Goal: Information Seeking & Learning: Learn about a topic

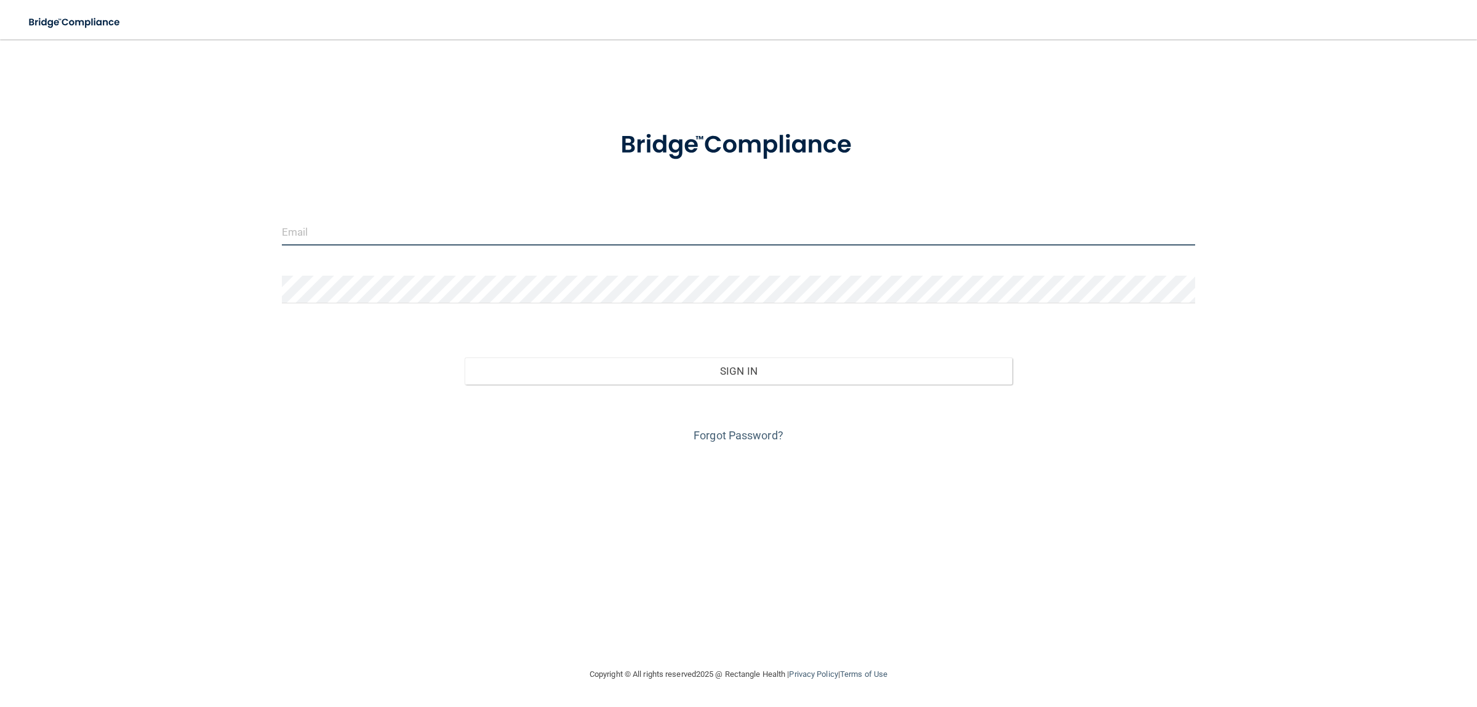
click at [378, 236] on input "email" at bounding box center [739, 232] width 914 height 28
type input "[EMAIL_ADDRESS][DOMAIN_NAME]"
click at [738, 439] on link "Forgot Password?" at bounding box center [739, 435] width 90 height 13
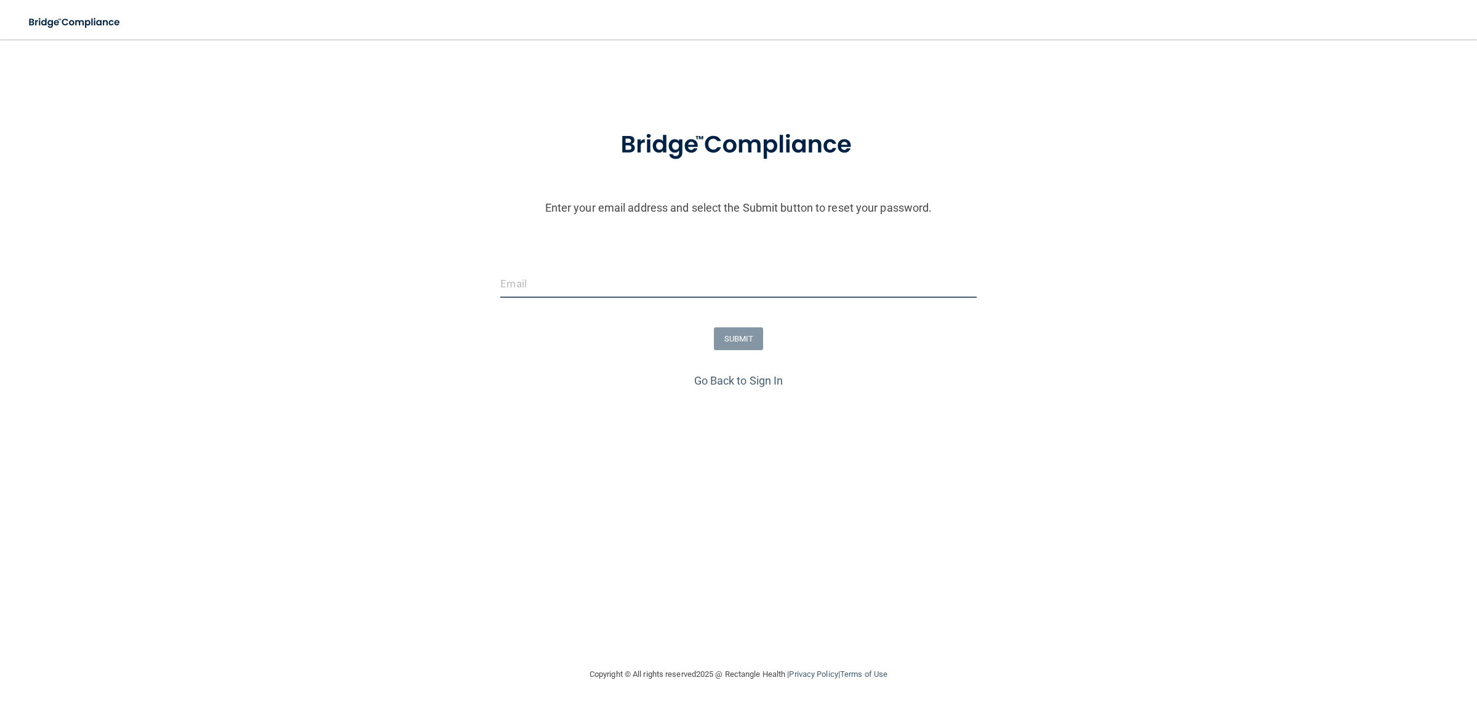
click at [546, 283] on input "email" at bounding box center [738, 284] width 476 height 28
type input "[EMAIL_ADDRESS][DOMAIN_NAME]"
click at [736, 338] on button "SUBMIT" at bounding box center [739, 338] width 50 height 23
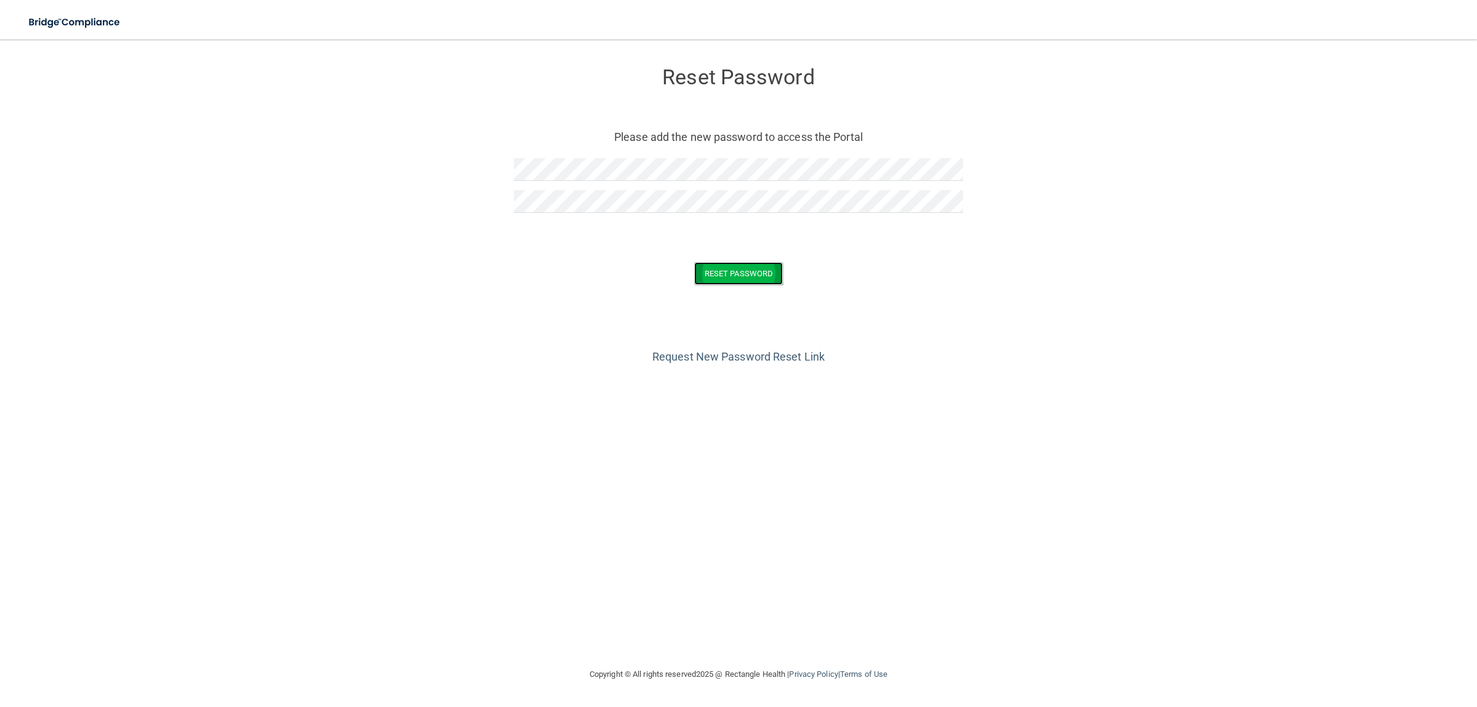
click at [750, 276] on button "Reset Password" at bounding box center [738, 273] width 89 height 23
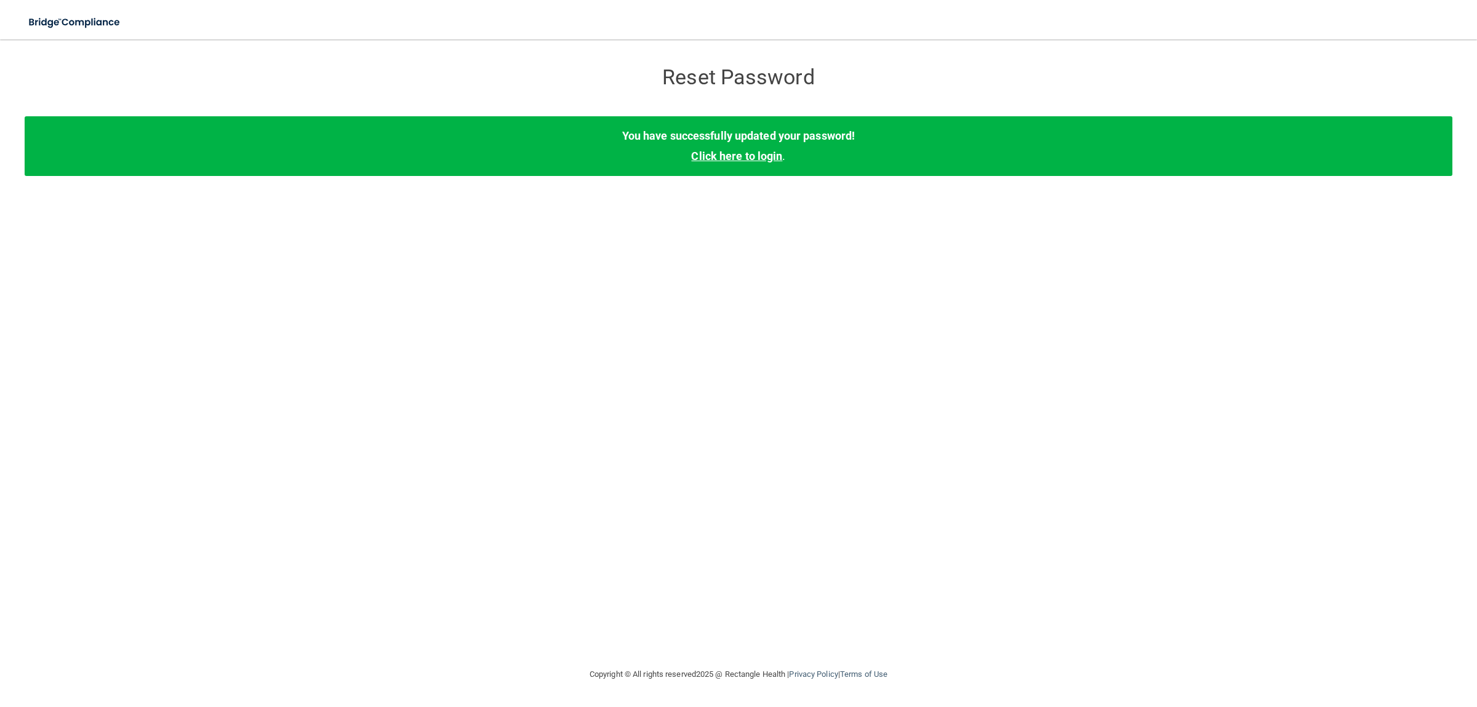
click at [710, 161] on link "Click here to login" at bounding box center [736, 156] width 91 height 13
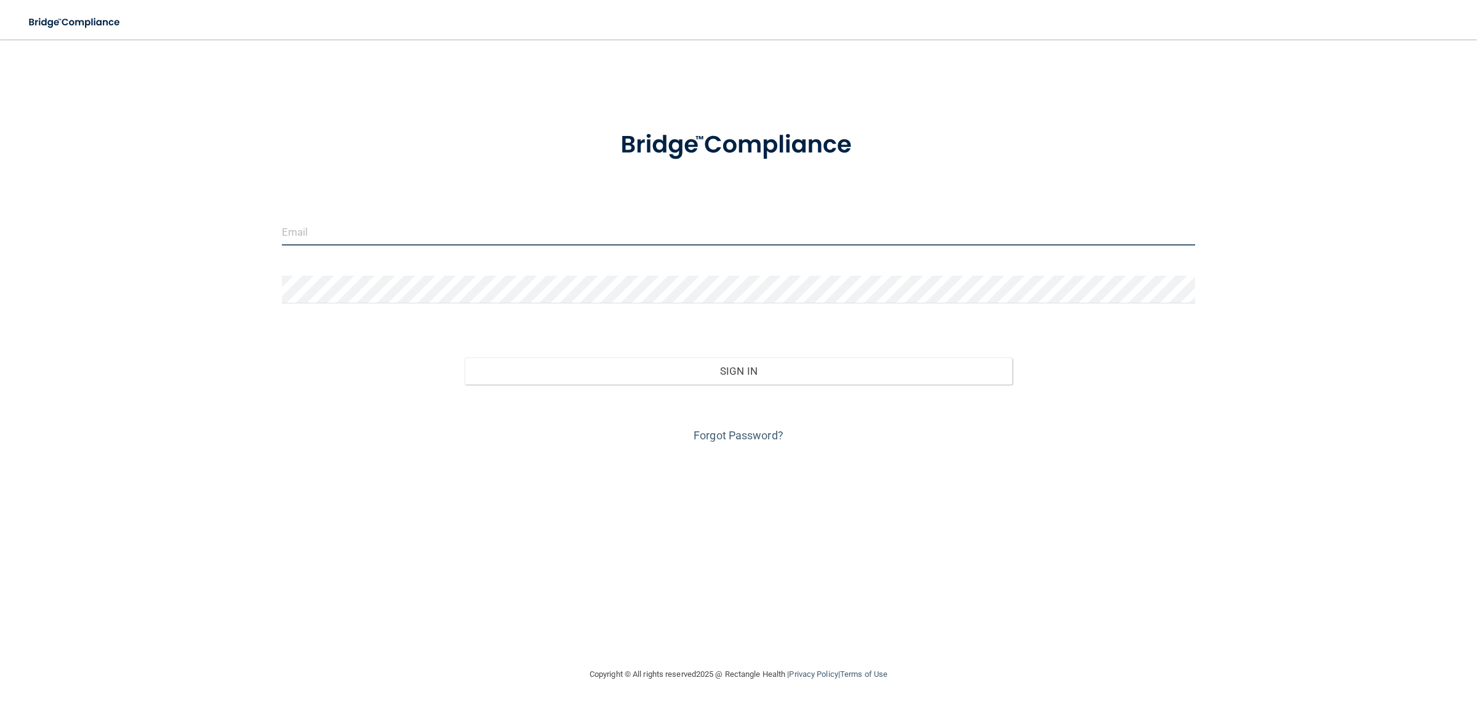
click at [403, 230] on input "email" at bounding box center [739, 232] width 914 height 28
type input "[EMAIL_ADDRESS][DOMAIN_NAME]"
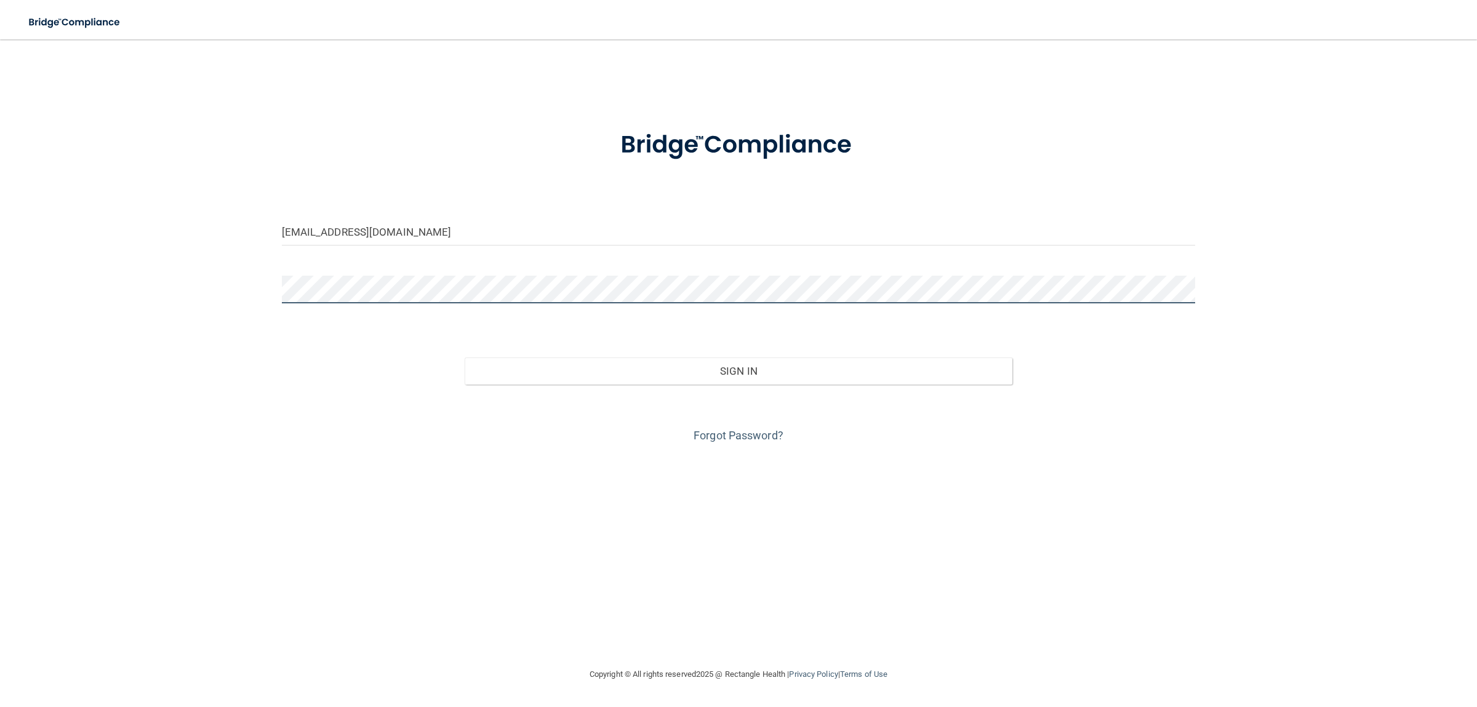
click at [465, 358] on button "Sign In" at bounding box center [739, 371] width 548 height 27
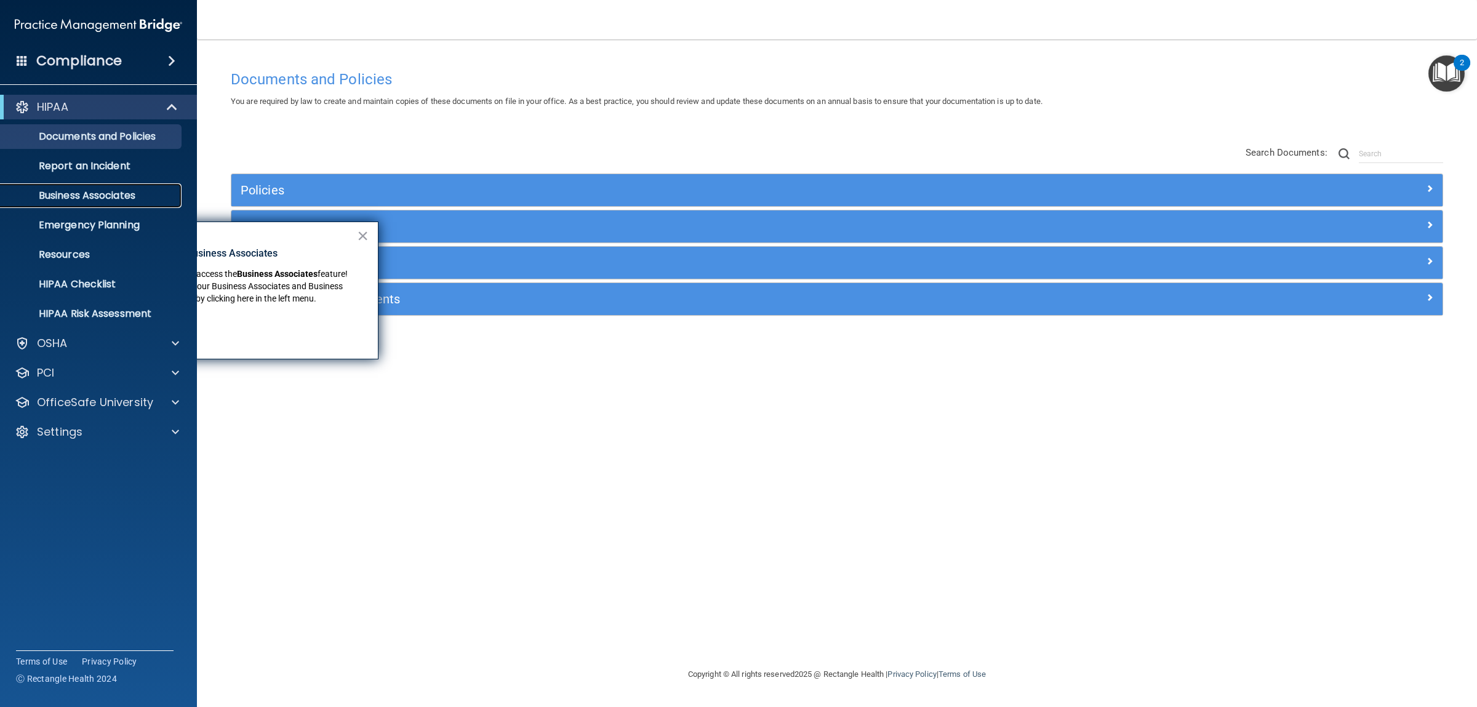
click at [99, 193] on p "Business Associates" at bounding box center [92, 196] width 168 height 12
drag, startPoint x: 1206, startPoint y: 430, endPoint x: 1225, endPoint y: 399, distance: 35.7
click at [1207, 430] on div "Documents and Policies You are required by law to create and maintain copies of…" at bounding box center [837, 365] width 1231 height 603
click at [367, 233] on button "×" at bounding box center [363, 236] width 12 height 20
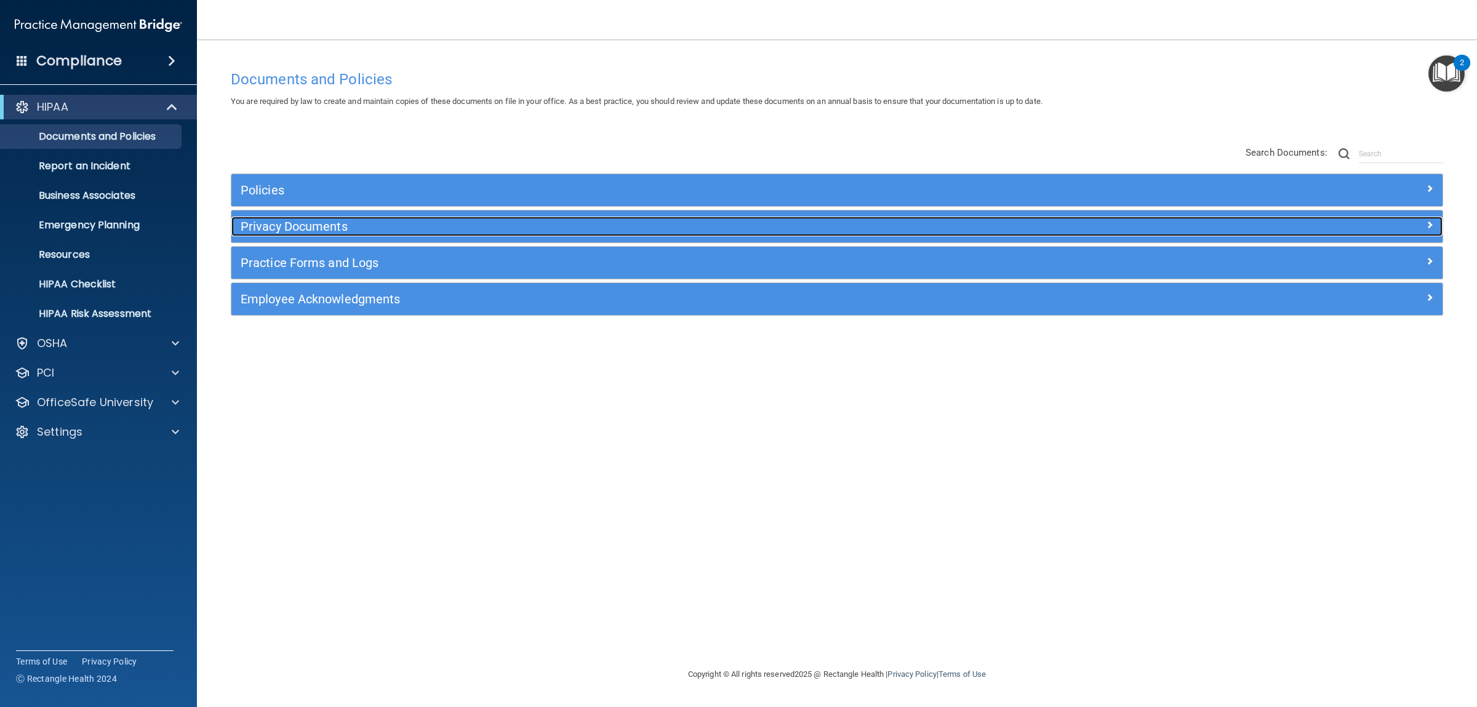
click at [1430, 228] on span at bounding box center [1429, 224] width 7 height 15
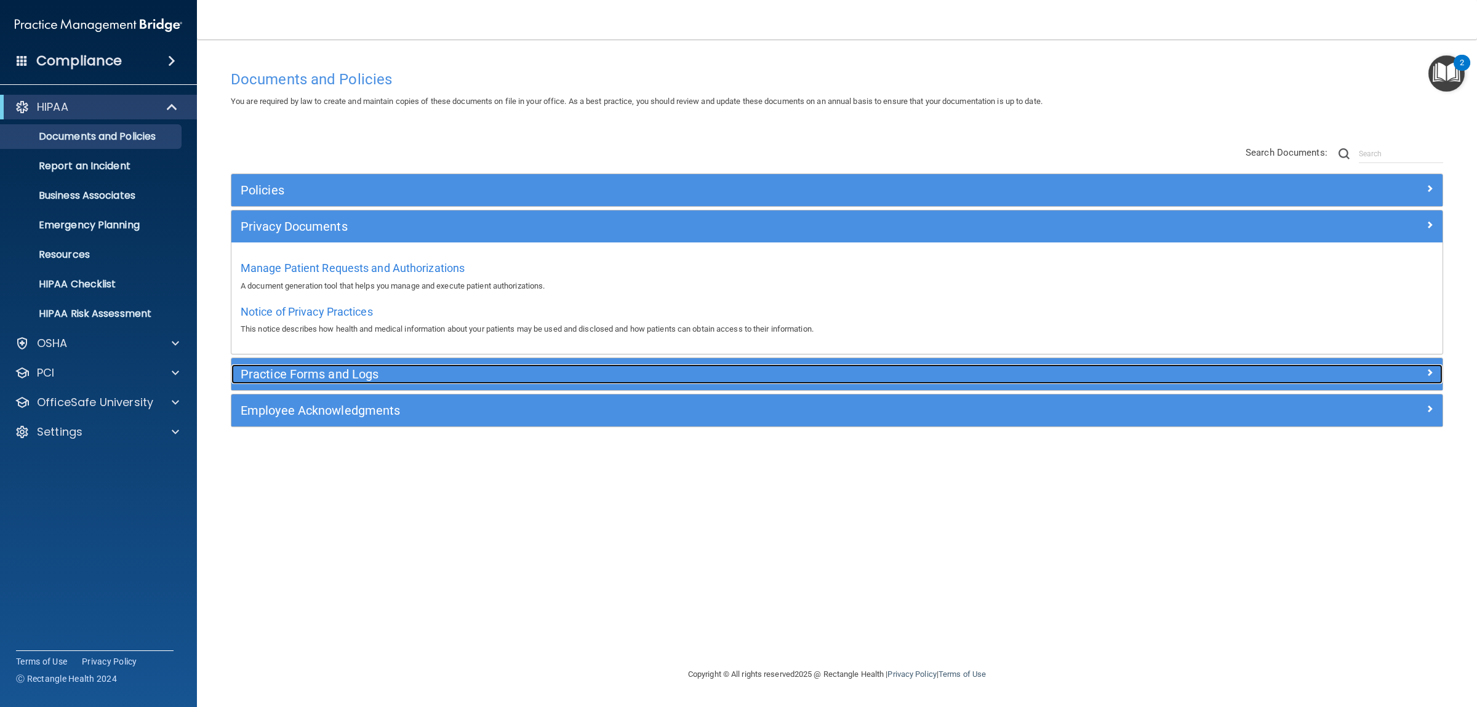
click at [1431, 372] on span at bounding box center [1429, 372] width 7 height 15
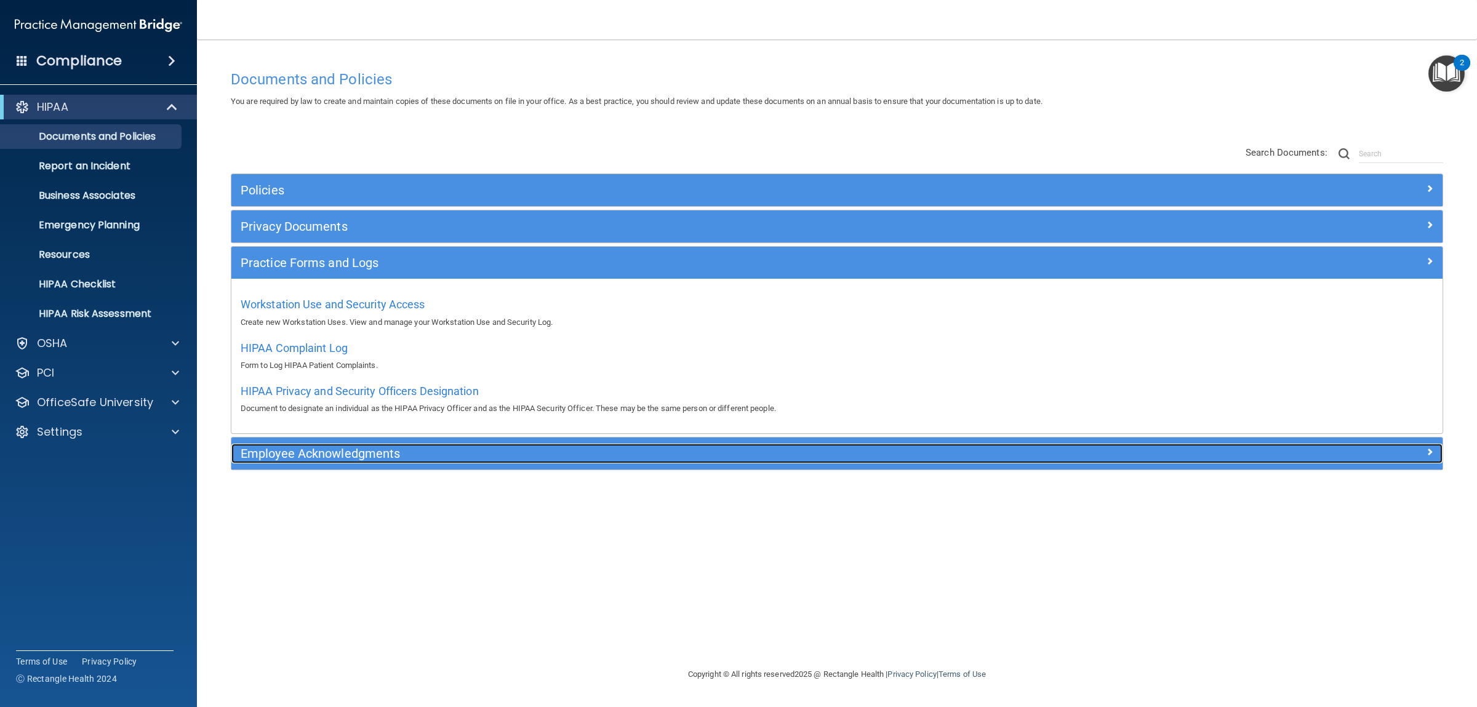
click at [1433, 453] on span at bounding box center [1429, 451] width 7 height 15
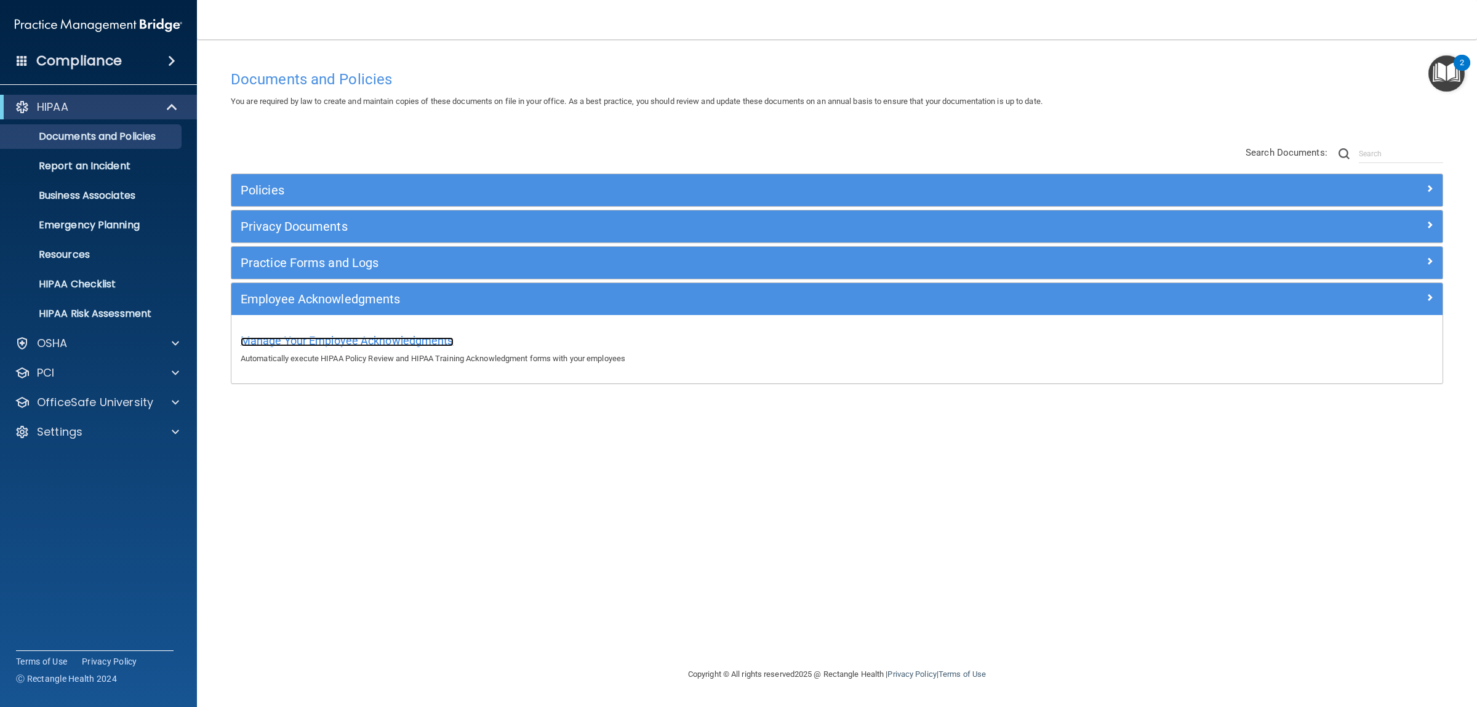
click at [326, 345] on span "Manage Your Employee Acknowledgments" at bounding box center [347, 340] width 213 height 13
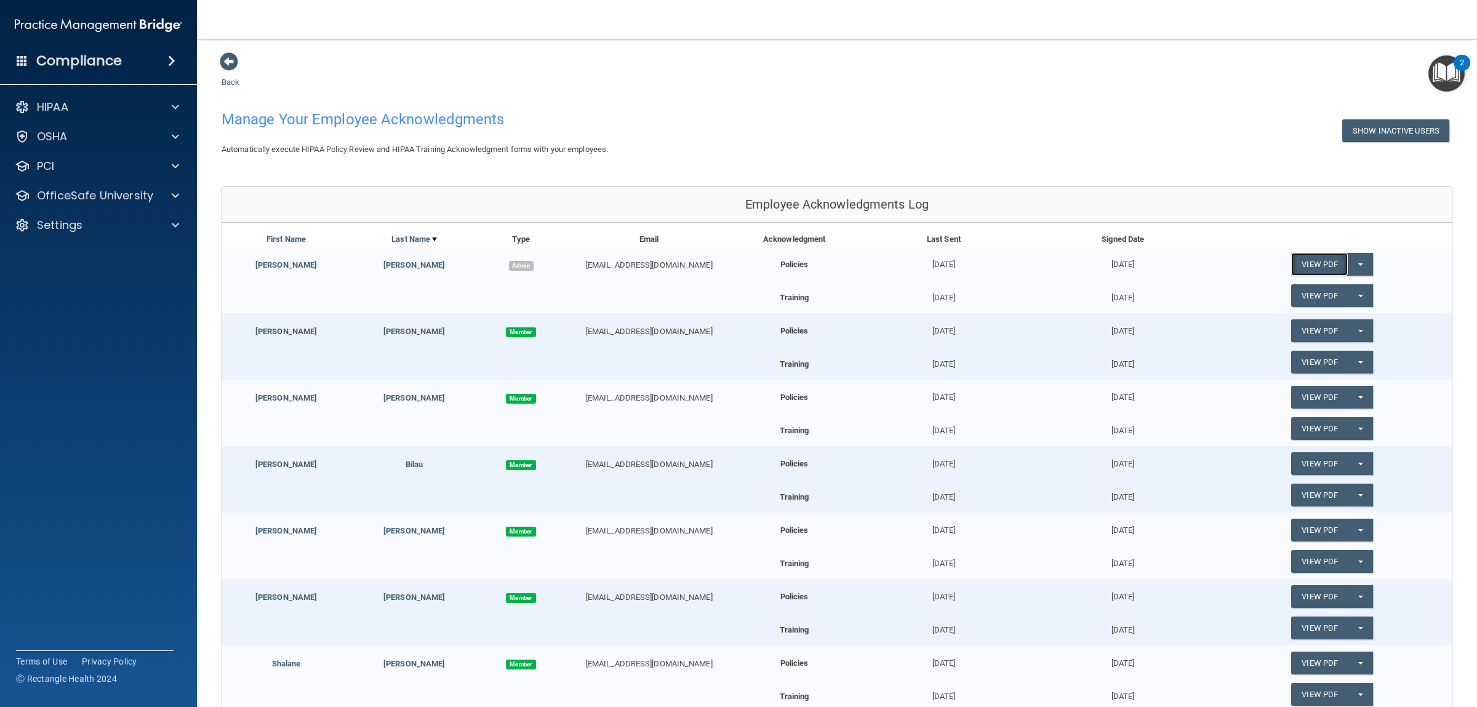
click at [1319, 263] on link "View PDF" at bounding box center [1319, 264] width 57 height 23
click at [46, 105] on p "HIPAA" at bounding box center [52, 107] width 31 height 15
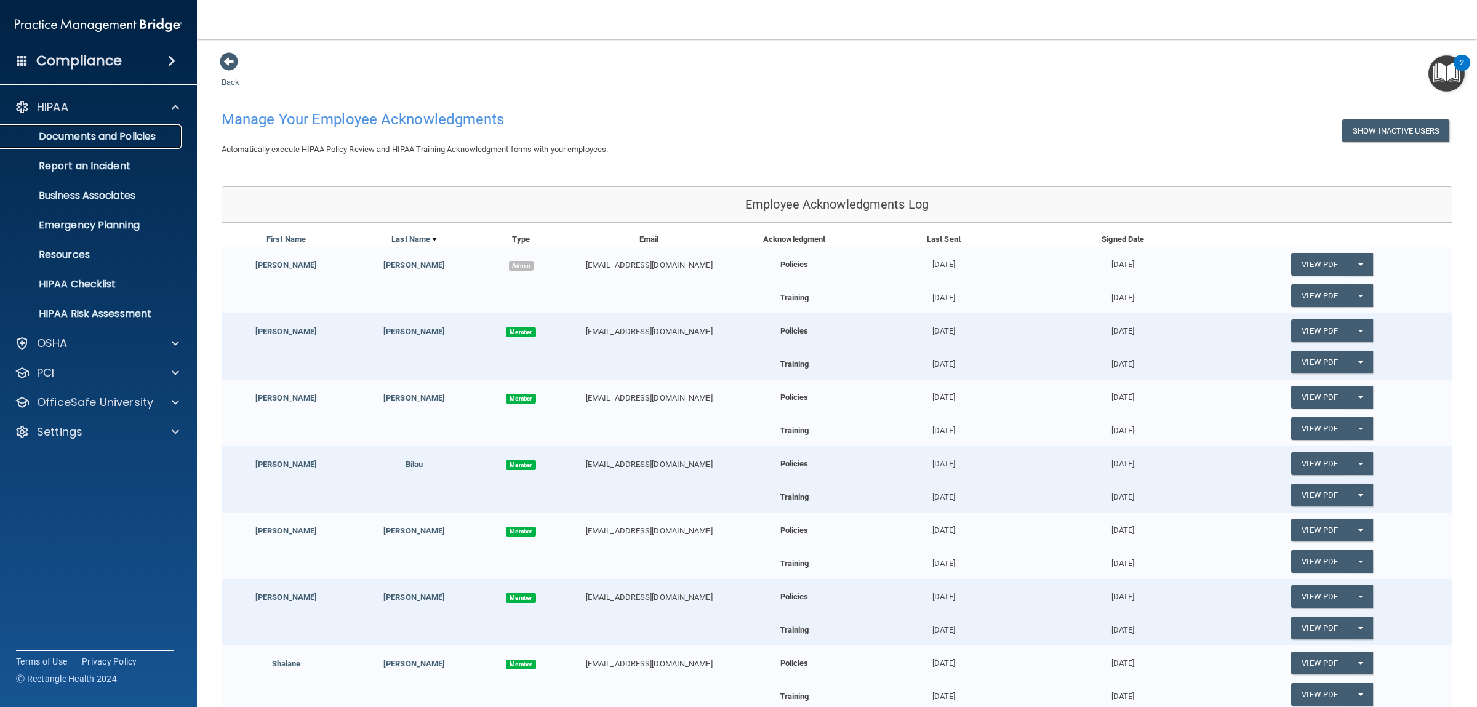
click at [132, 135] on p "Documents and Policies" at bounding box center [92, 136] width 168 height 12
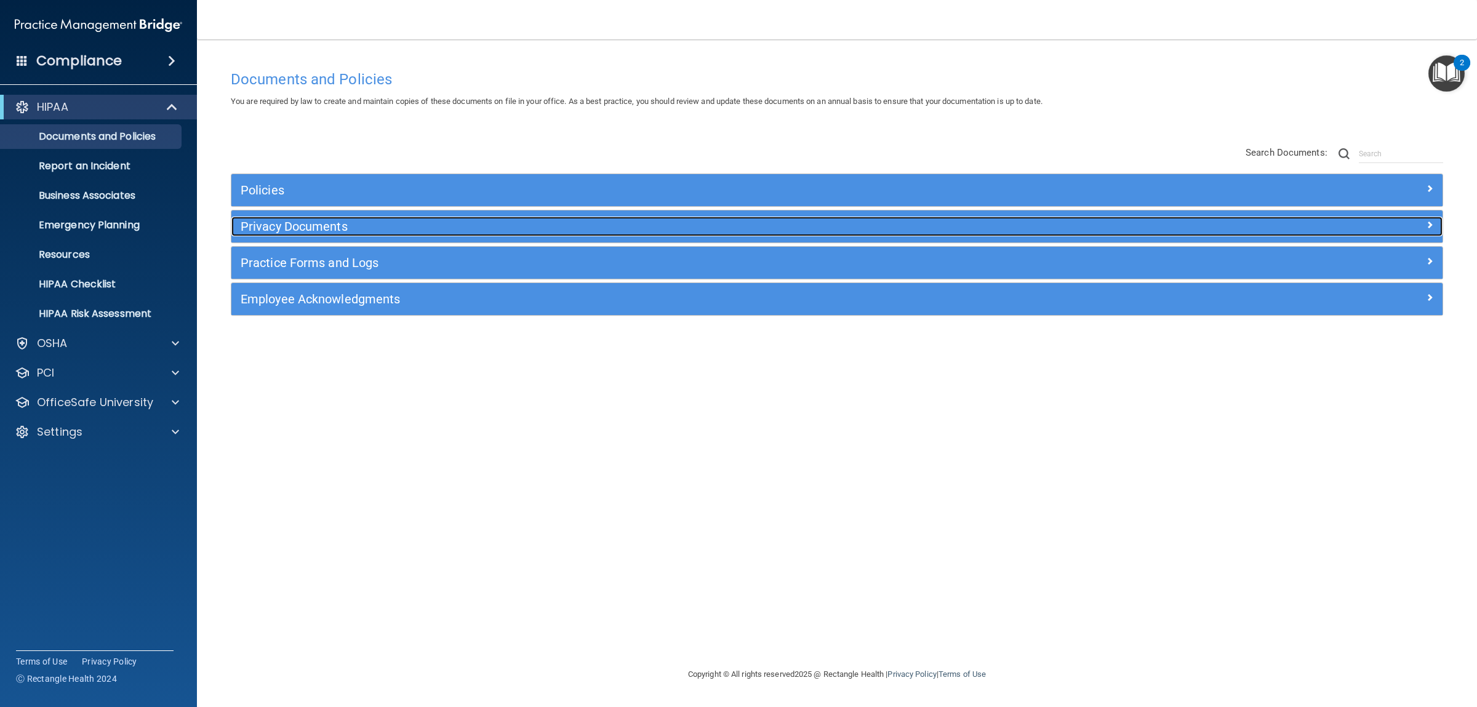
click at [1426, 222] on span at bounding box center [1429, 224] width 7 height 15
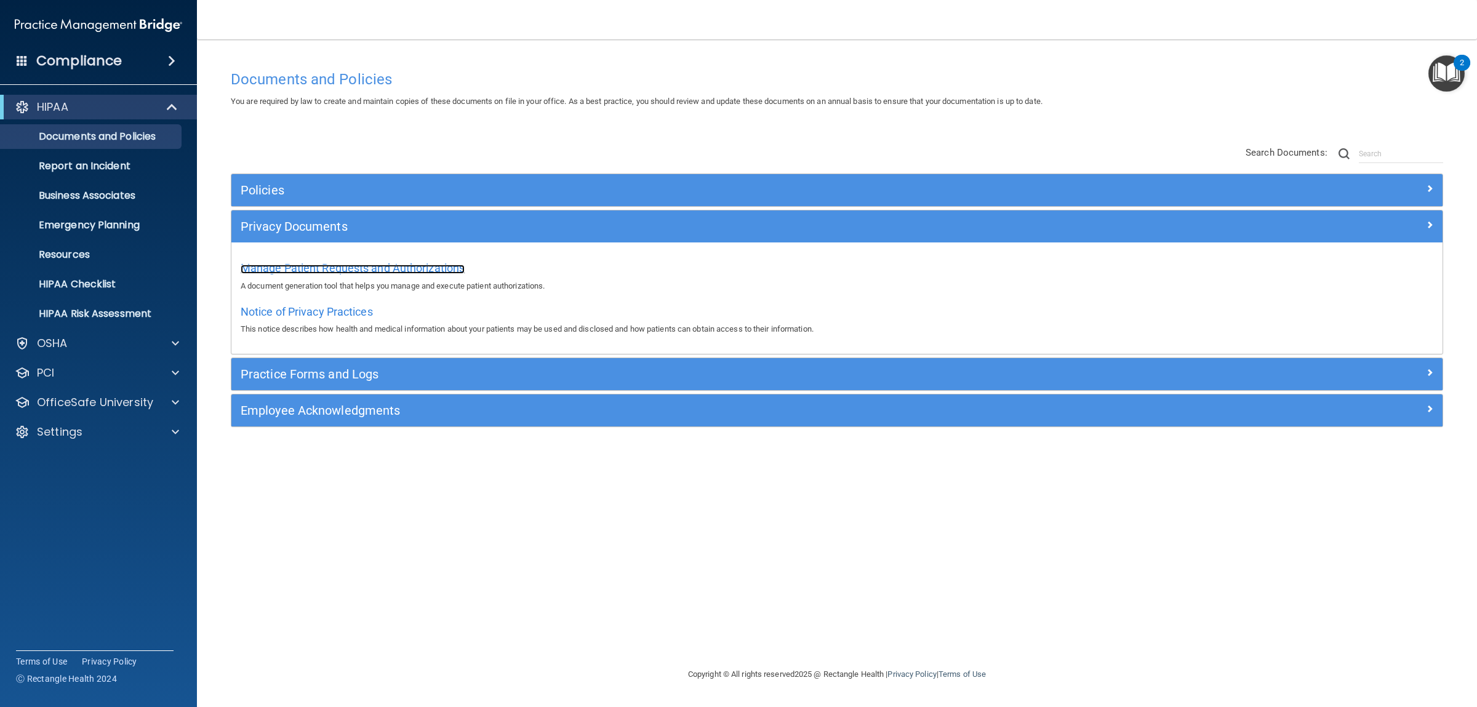
click at [308, 271] on span "Manage Patient Requests and Authorizations" at bounding box center [353, 268] width 224 height 13
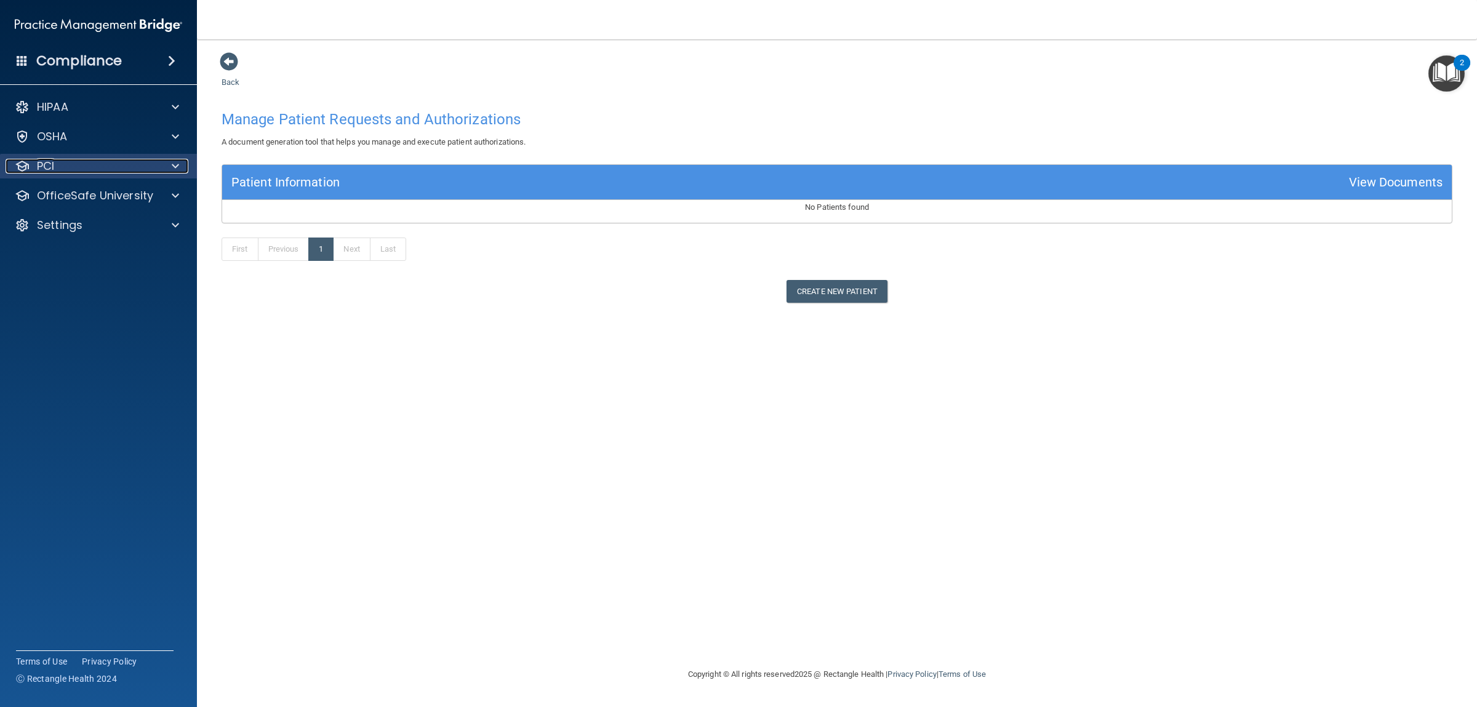
click at [175, 166] on span at bounding box center [175, 166] width 7 height 15
click at [113, 193] on p "PCI Compliance" at bounding box center [92, 196] width 168 height 12
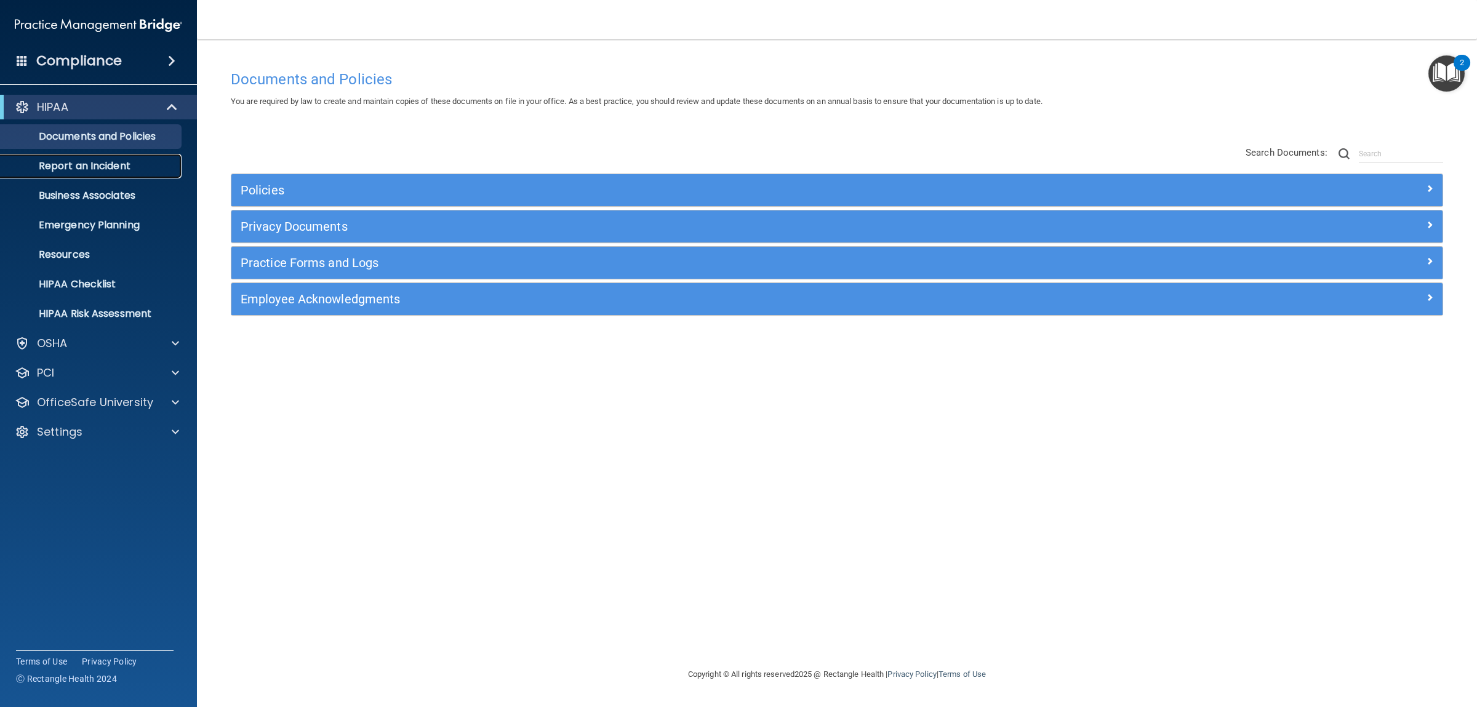
click at [102, 169] on p "Report an Incident" at bounding box center [92, 166] width 168 height 12
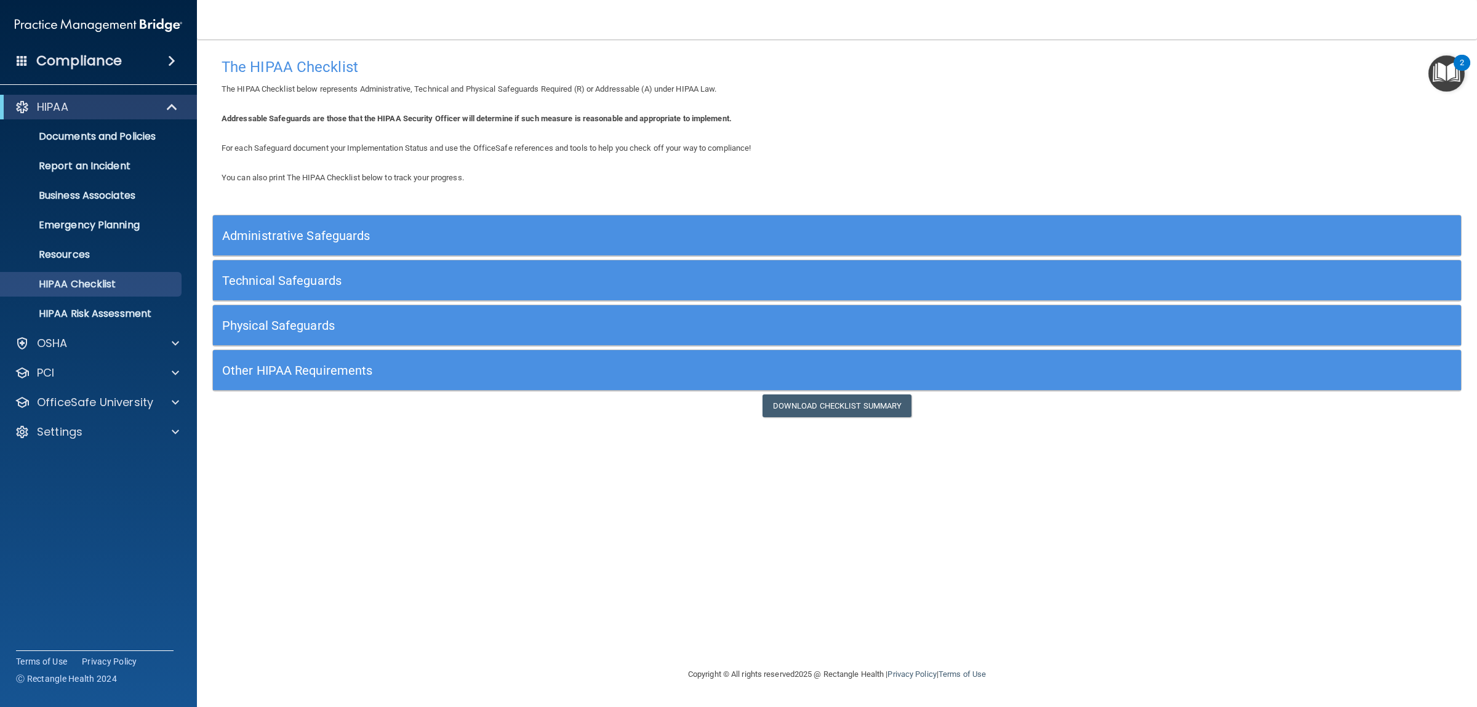
click at [289, 369] on h5 "Other HIPAA Requirements" at bounding box center [680, 371] width 917 height 14
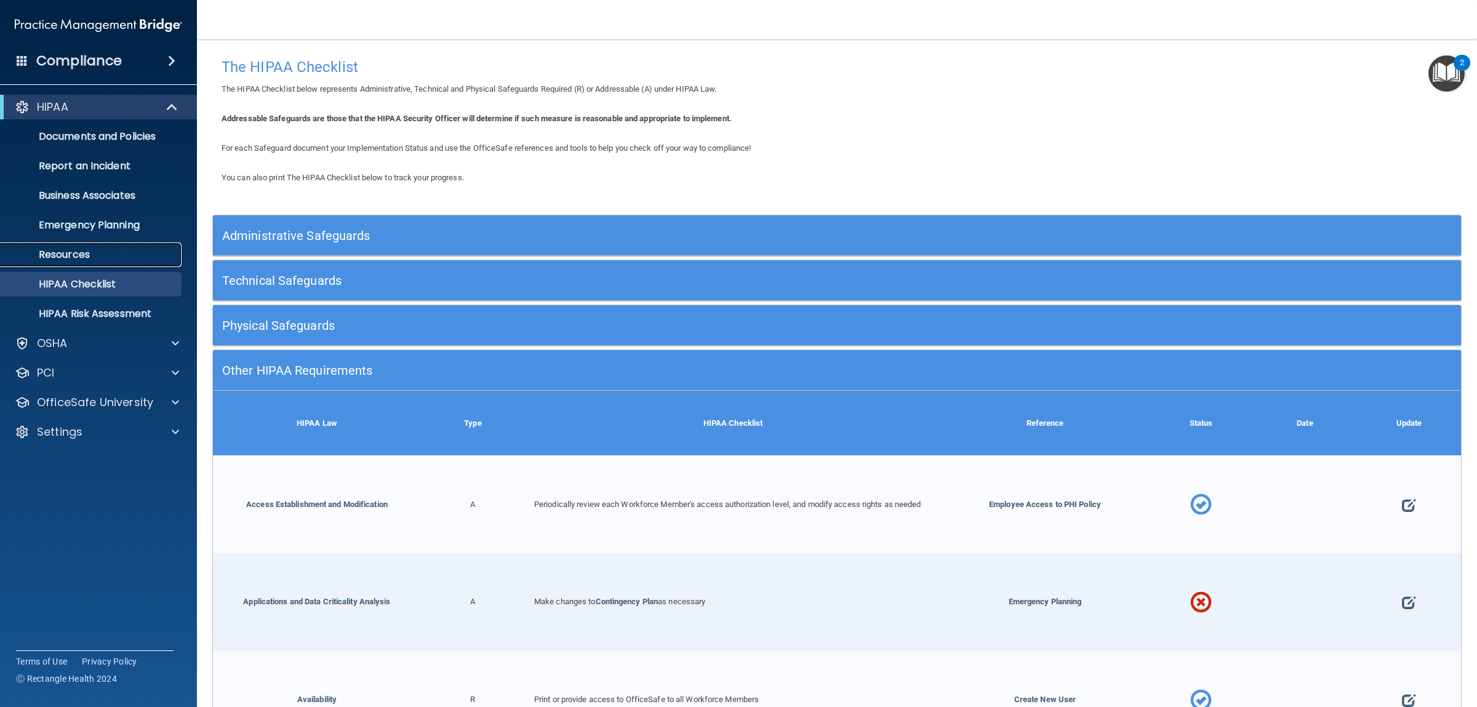
click at [59, 248] on link "Resources" at bounding box center [85, 254] width 194 height 25
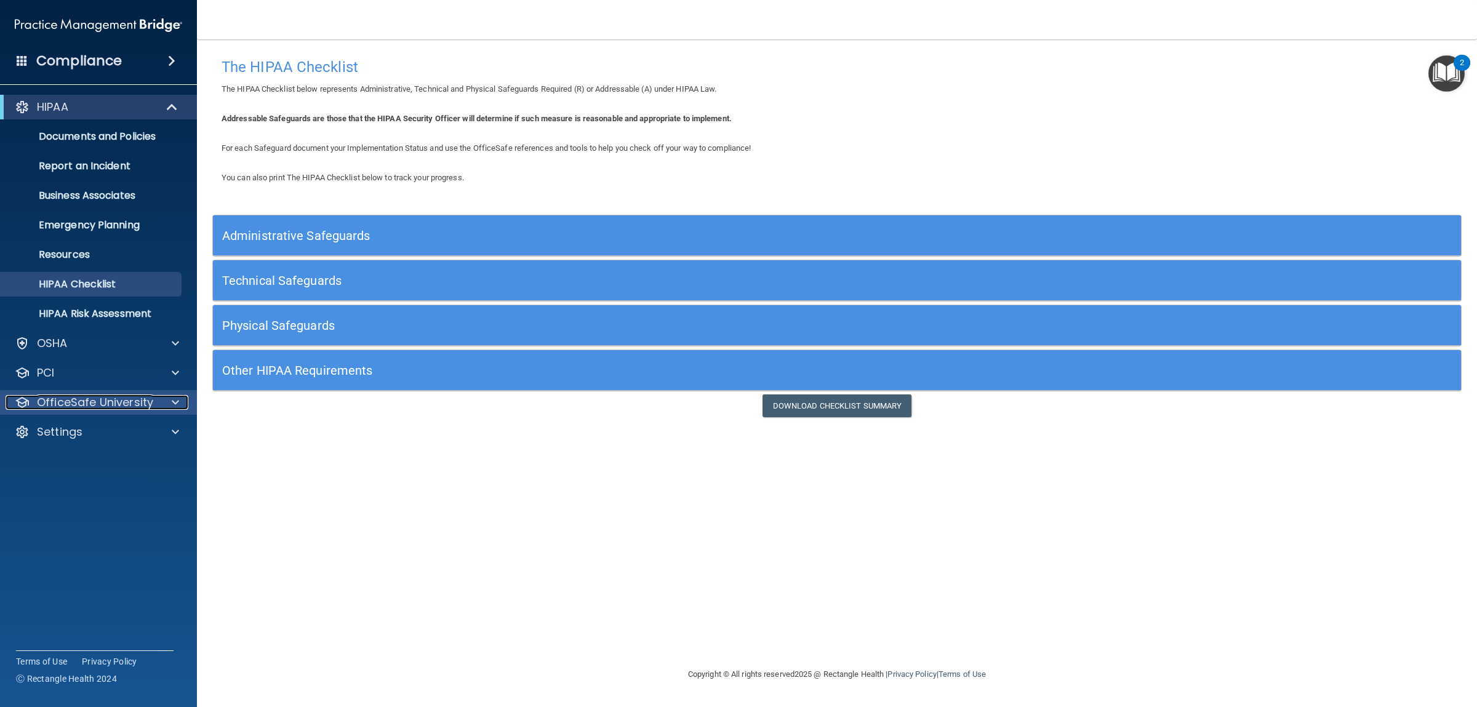
click at [175, 400] on span at bounding box center [175, 402] width 7 height 15
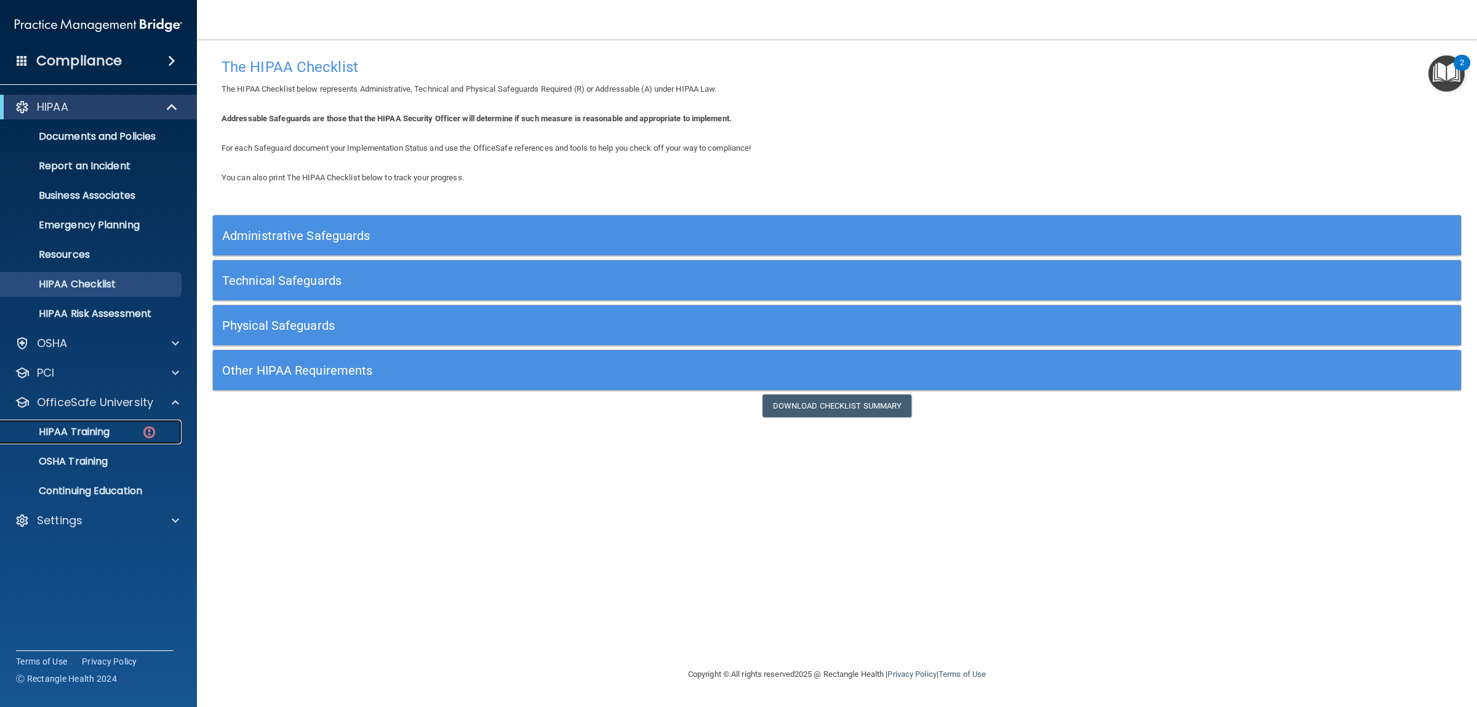
click at [73, 434] on p "HIPAA Training" at bounding box center [59, 432] width 102 height 12
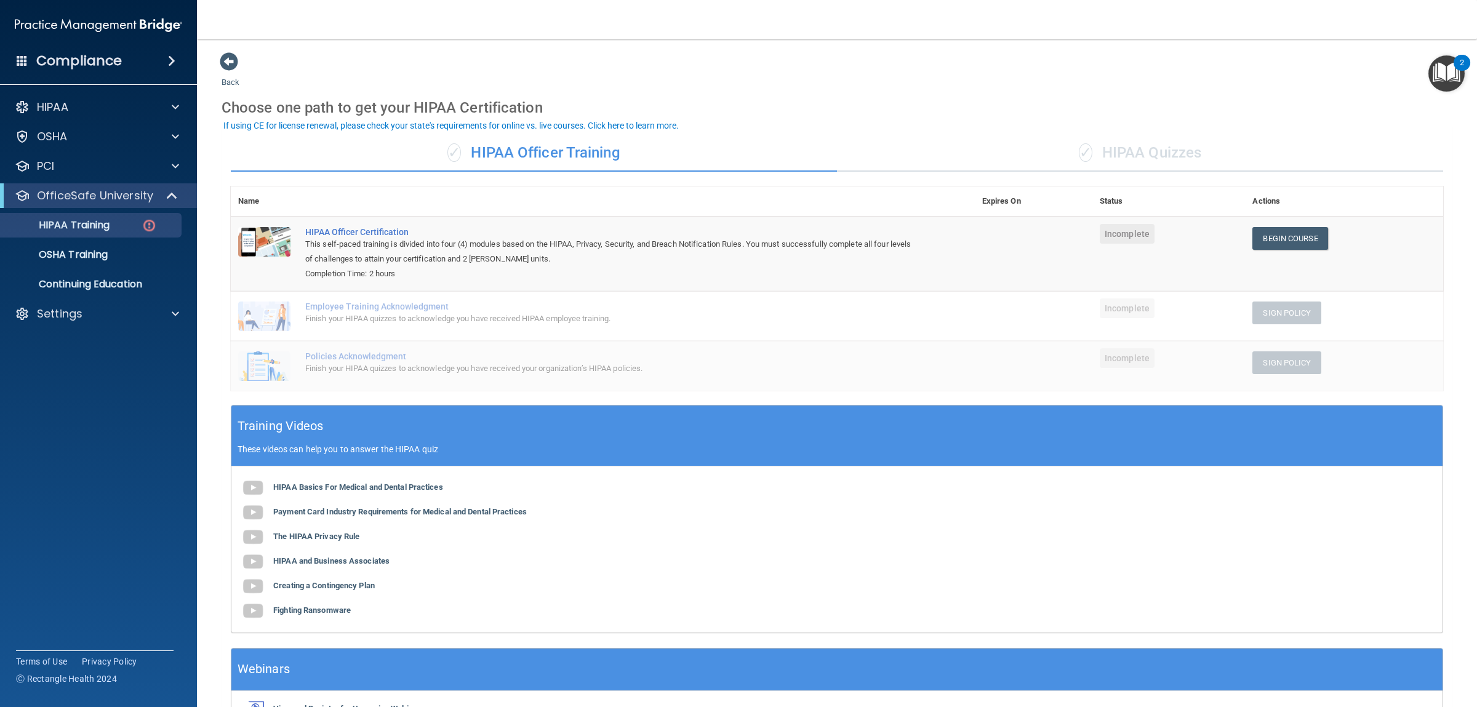
click at [308, 308] on div "Employee Training Acknowledgment" at bounding box center [609, 307] width 608 height 10
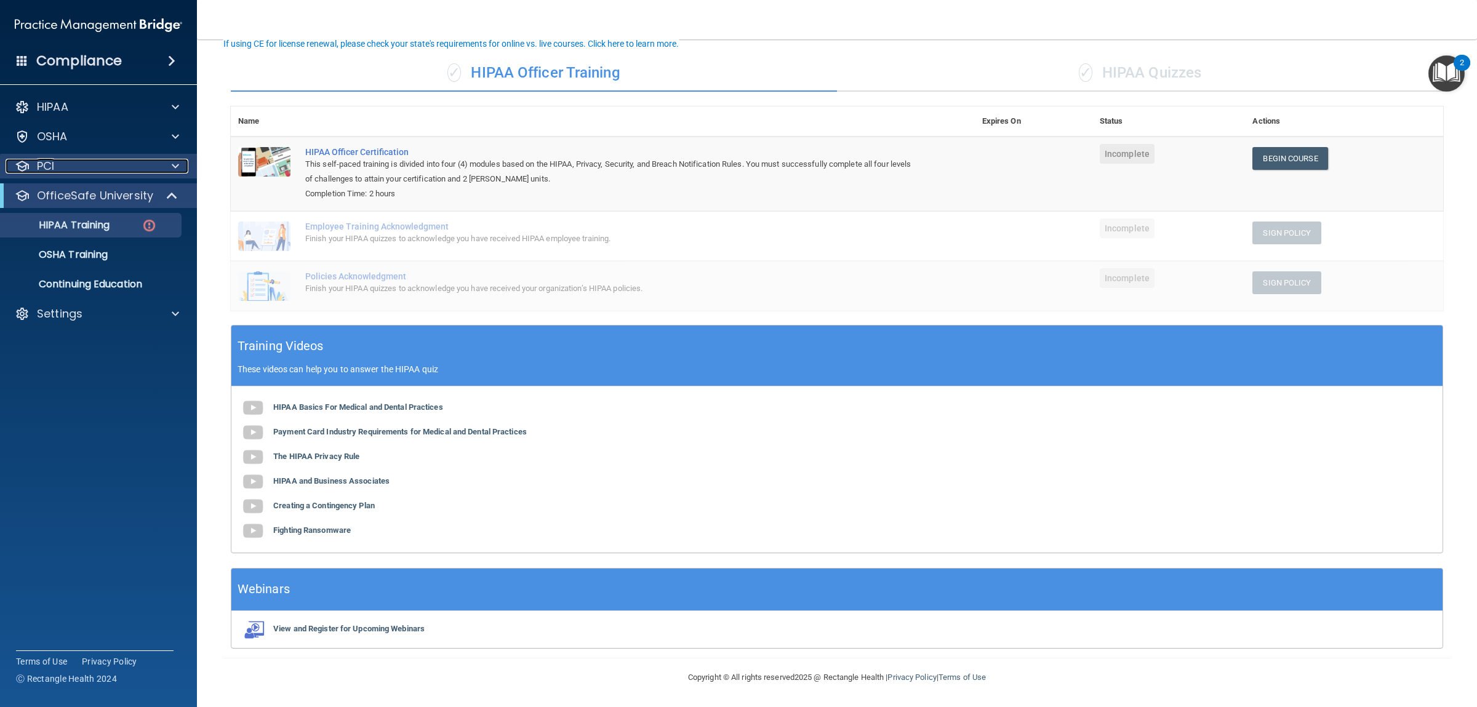
click at [52, 167] on p "PCI" at bounding box center [45, 166] width 17 height 15
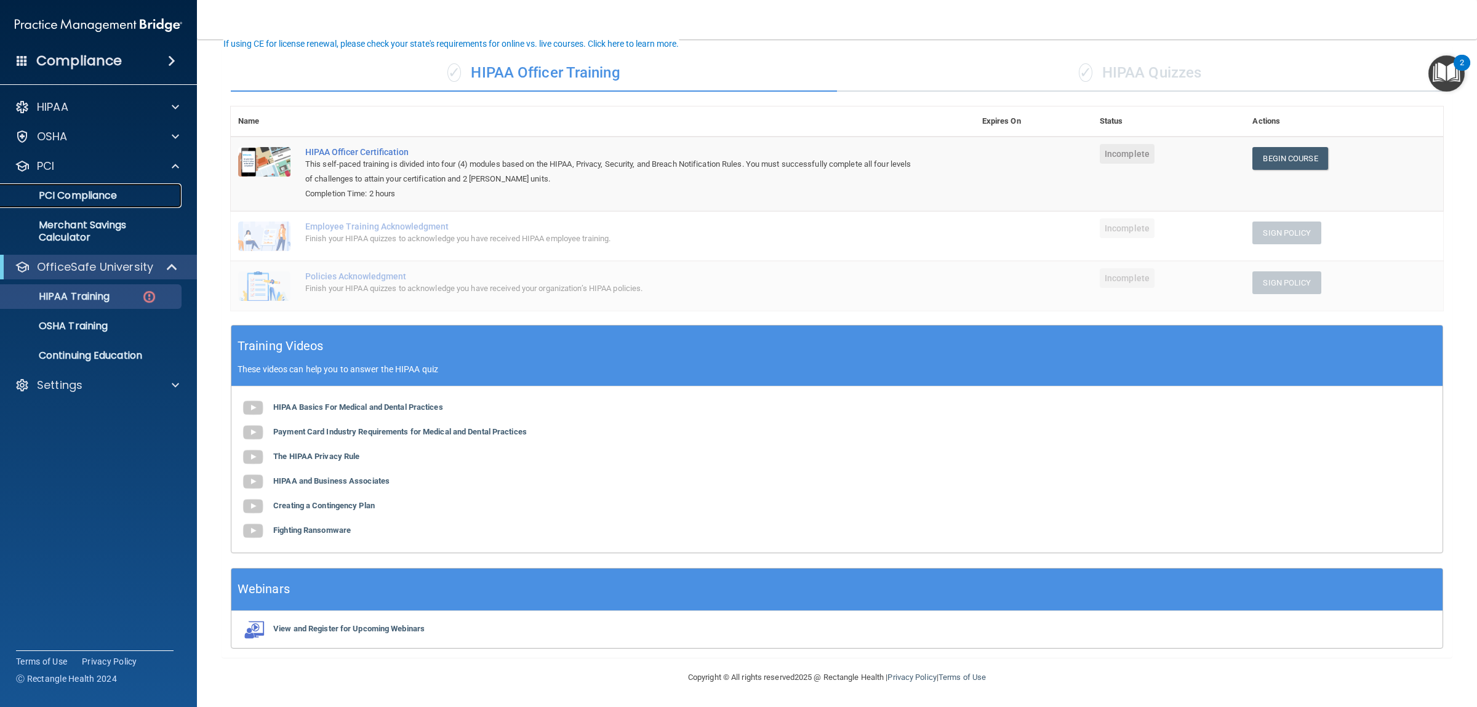
click at [114, 187] on link "PCI Compliance" at bounding box center [85, 195] width 194 height 25
click at [53, 165] on p "PCI" at bounding box center [45, 166] width 17 height 15
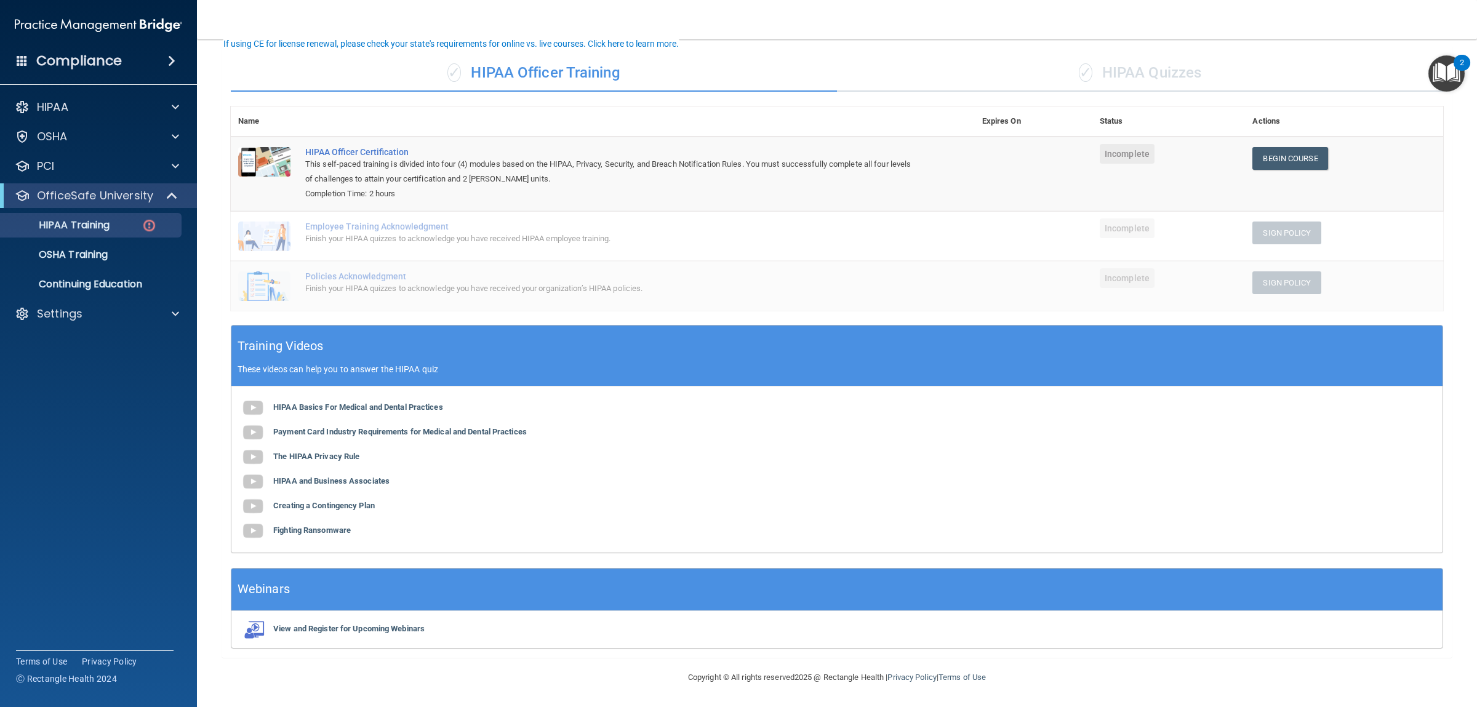
click at [1447, 71] on img "Open Resource Center, 2 new notifications" at bounding box center [1446, 73] width 36 height 36
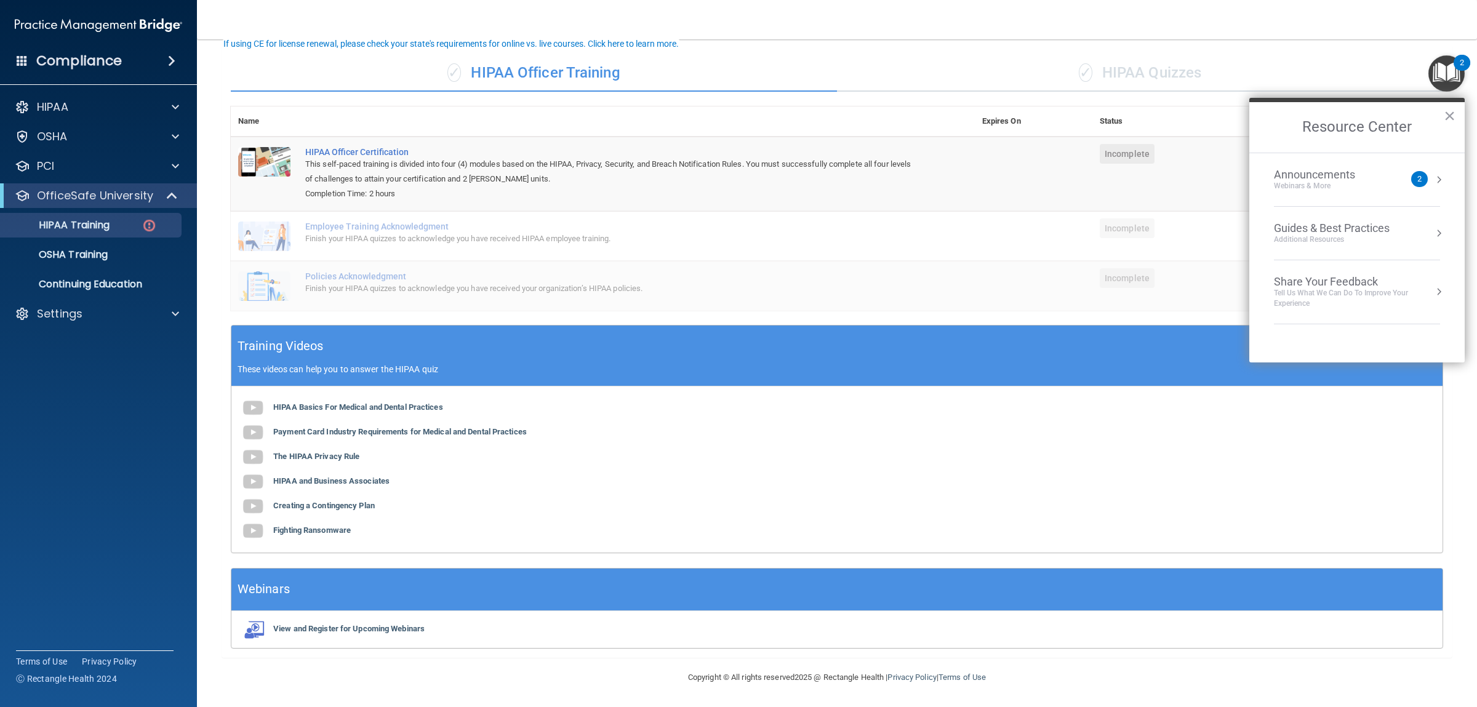
click at [1326, 228] on div "Guides & Best Practices" at bounding box center [1332, 229] width 116 height 14
